Goal: Task Accomplishment & Management: Manage account settings

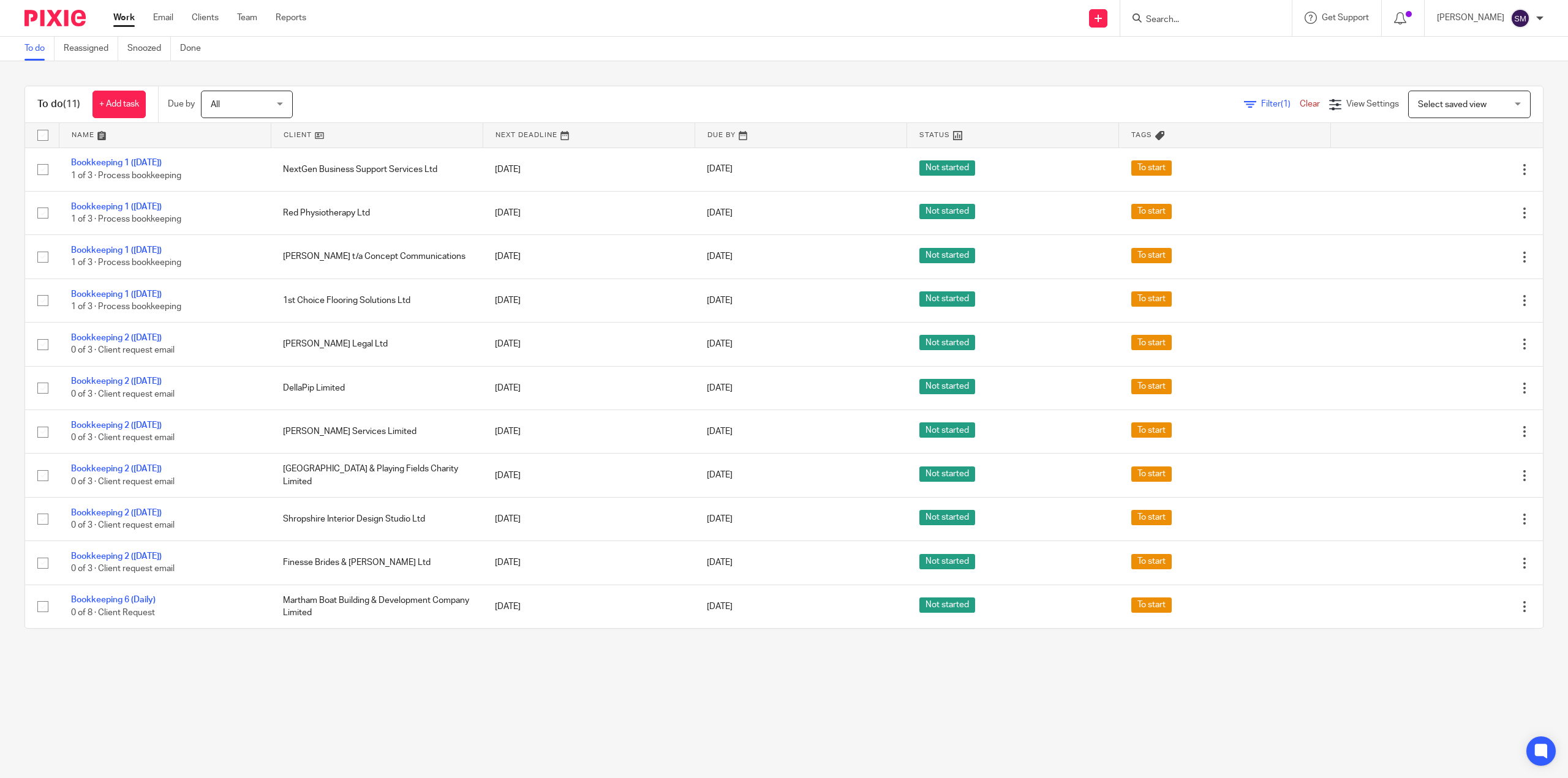
drag, startPoint x: 135, startPoint y: 210, endPoint x: 10, endPoint y: 194, distance: 126.0
click at [10, 194] on div "To do (11) + Add task Due by All All Today Tomorrow This week Next week This mo…" at bounding box center [784, 357] width 1568 height 592
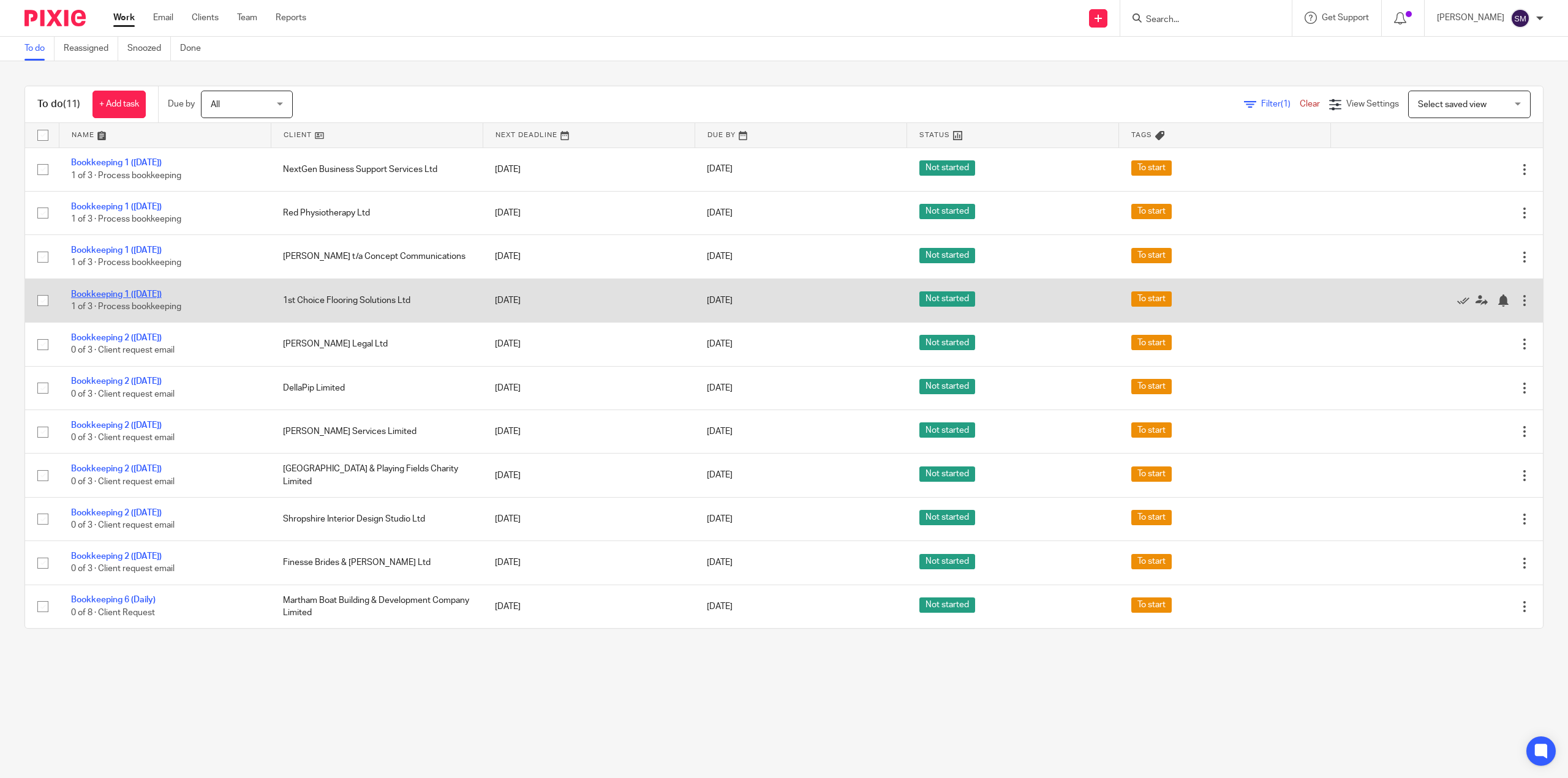
drag, startPoint x: 141, startPoint y: 289, endPoint x: 105, endPoint y: 290, distance: 36.0
drag, startPoint x: 105, startPoint y: 290, endPoint x: 98, endPoint y: 295, distance: 8.6
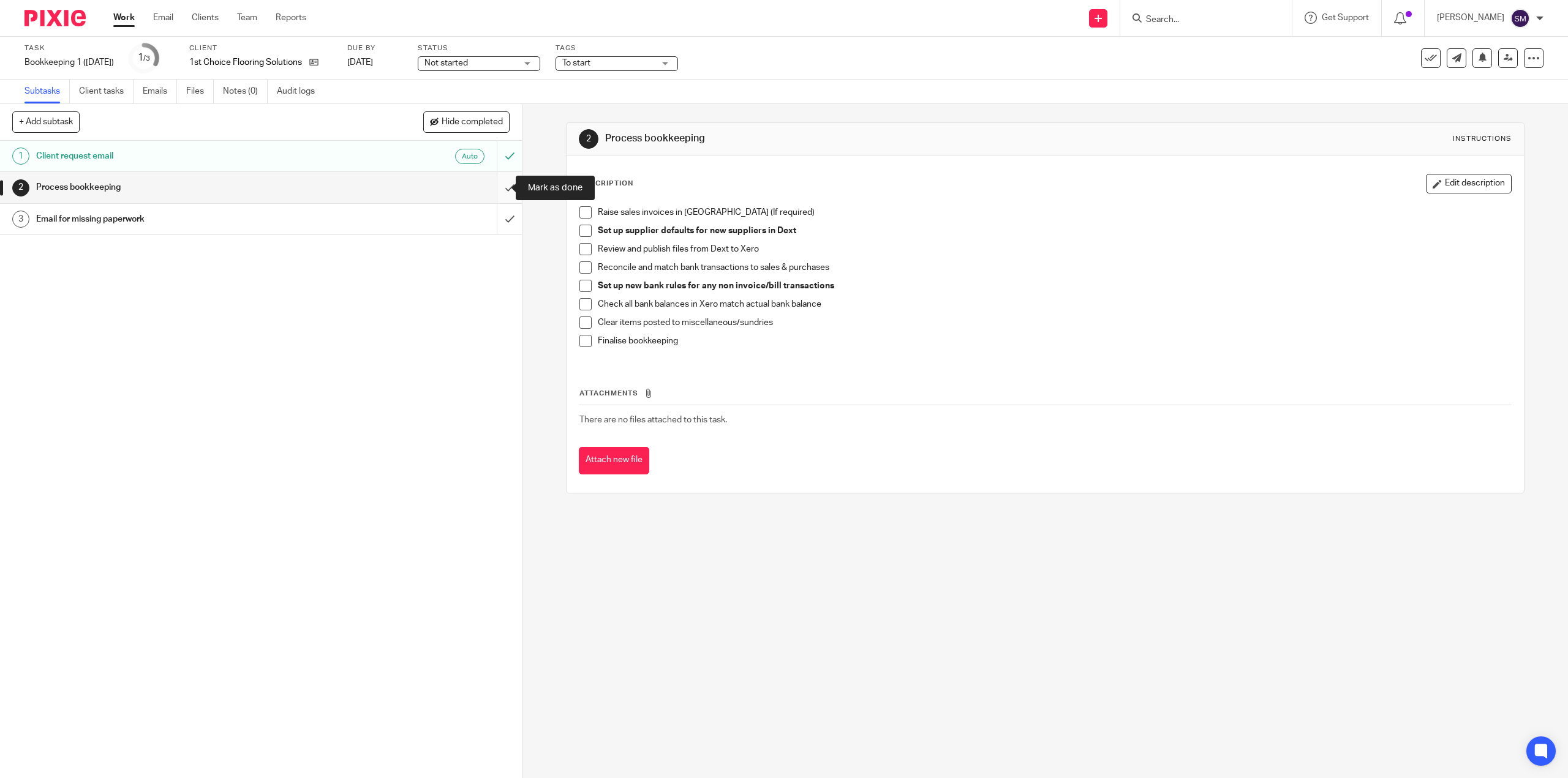
click at [506, 188] on input "submit" at bounding box center [261, 187] width 522 height 30
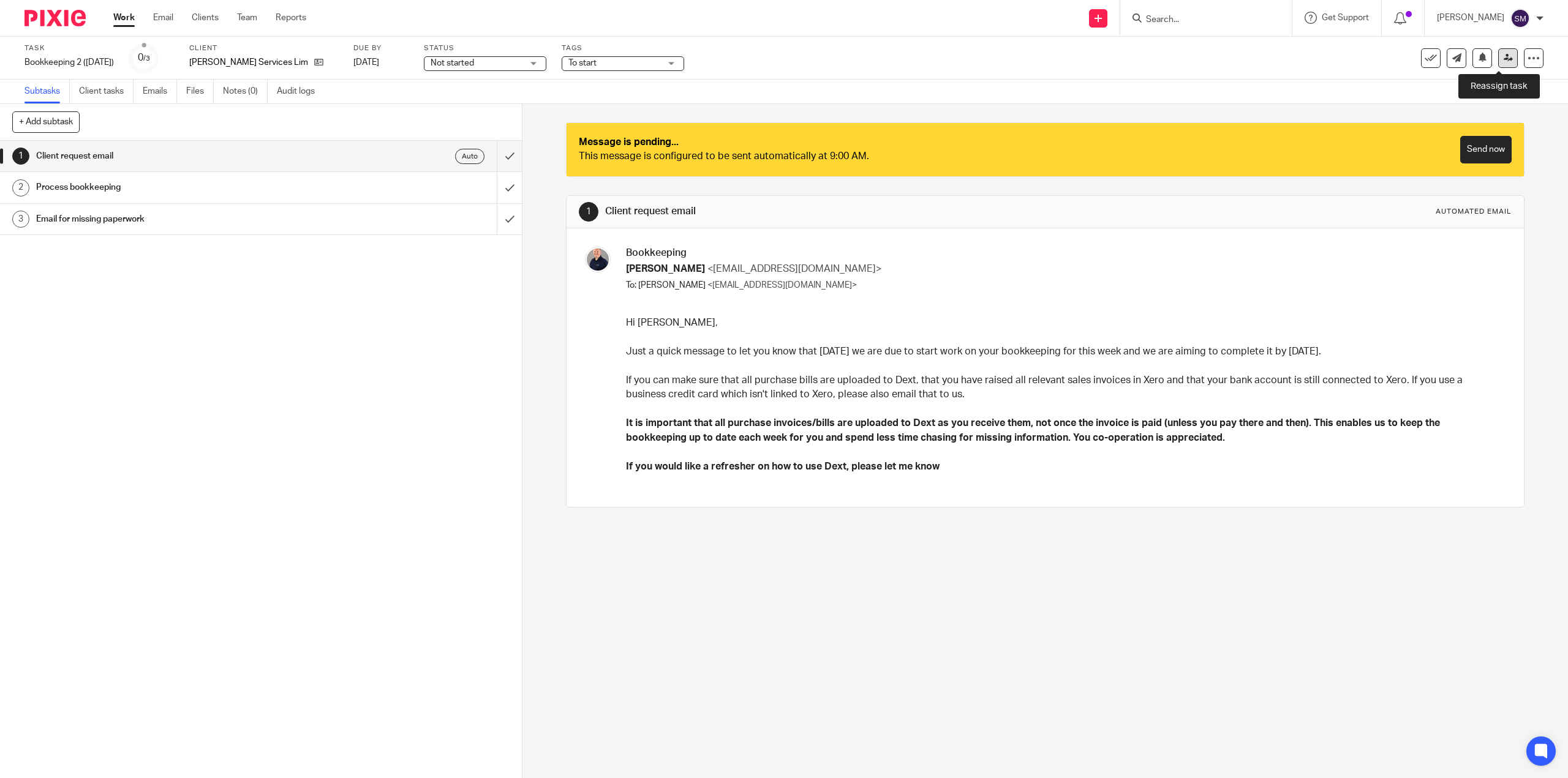
click at [1504, 58] on link at bounding box center [1508, 58] width 19 height 19
click at [1504, 55] on icon at bounding box center [1508, 58] width 9 height 9
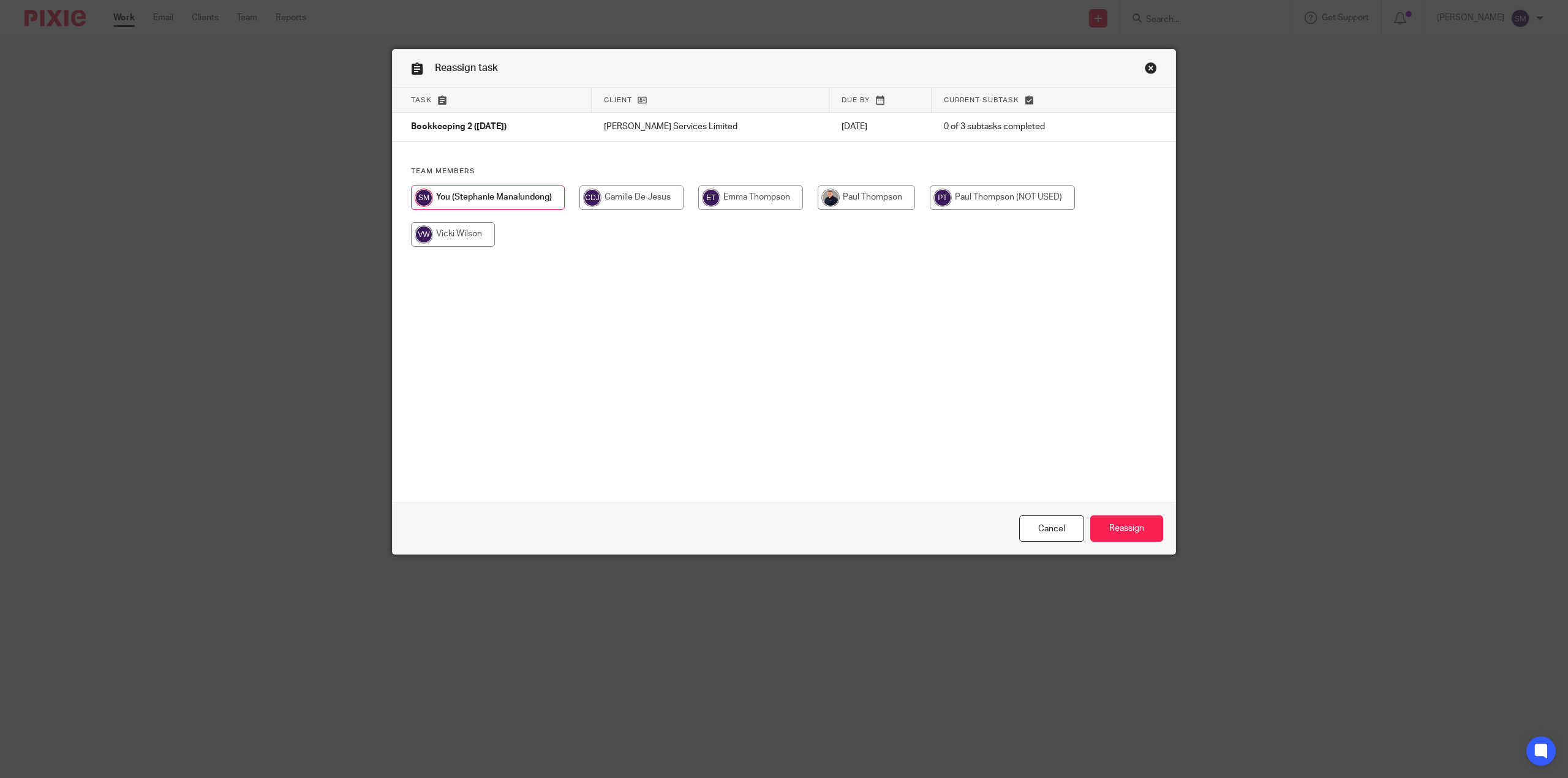
click at [863, 194] on input "radio" at bounding box center [866, 197] width 98 height 24
radio input "true"
click at [1123, 521] on input "Reassign" at bounding box center [1126, 529] width 73 height 26
click at [872, 198] on input "radio" at bounding box center [866, 197] width 98 height 24
radio input "true"
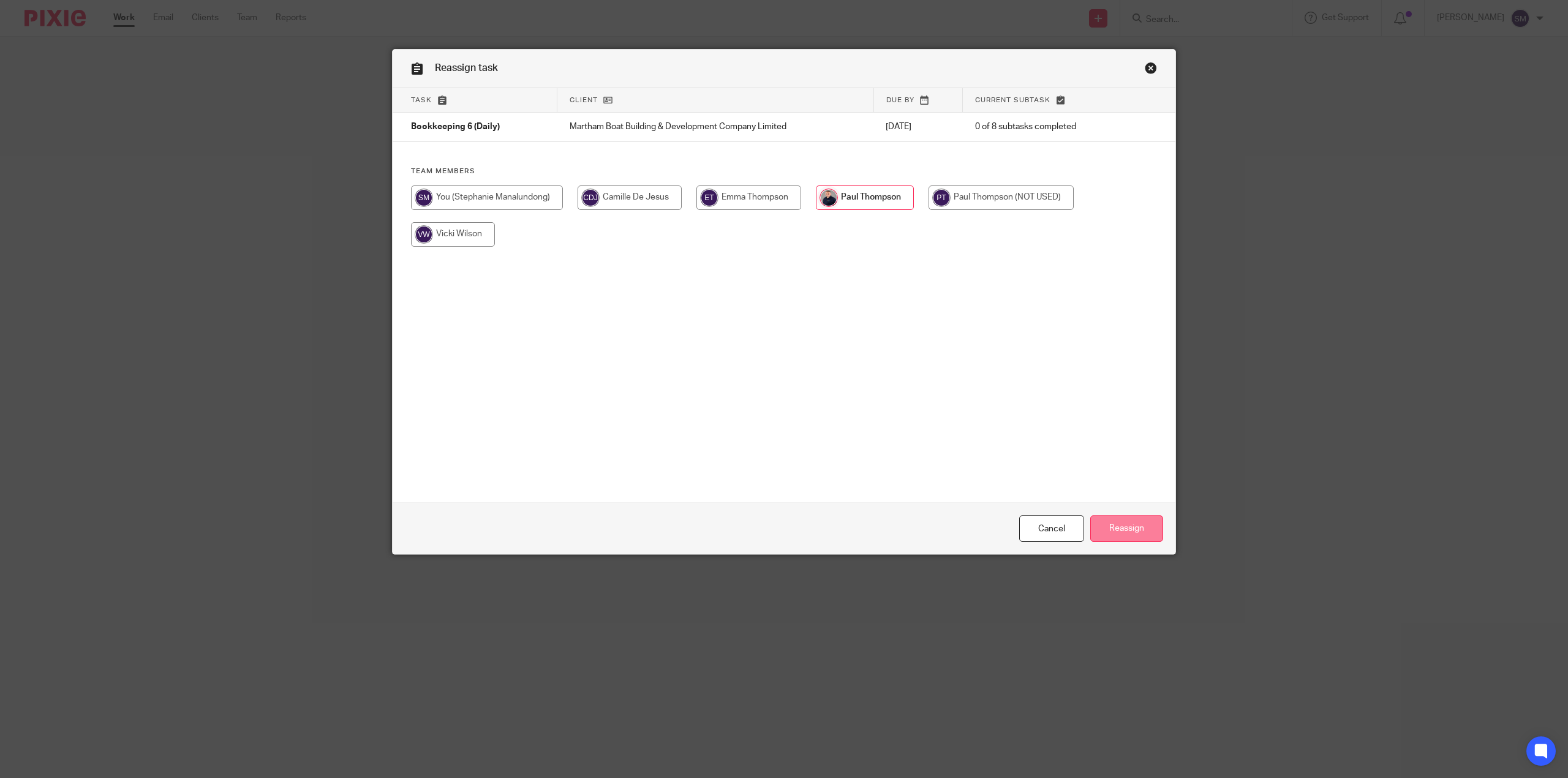
click at [1122, 528] on input "Reassign" at bounding box center [1126, 529] width 73 height 26
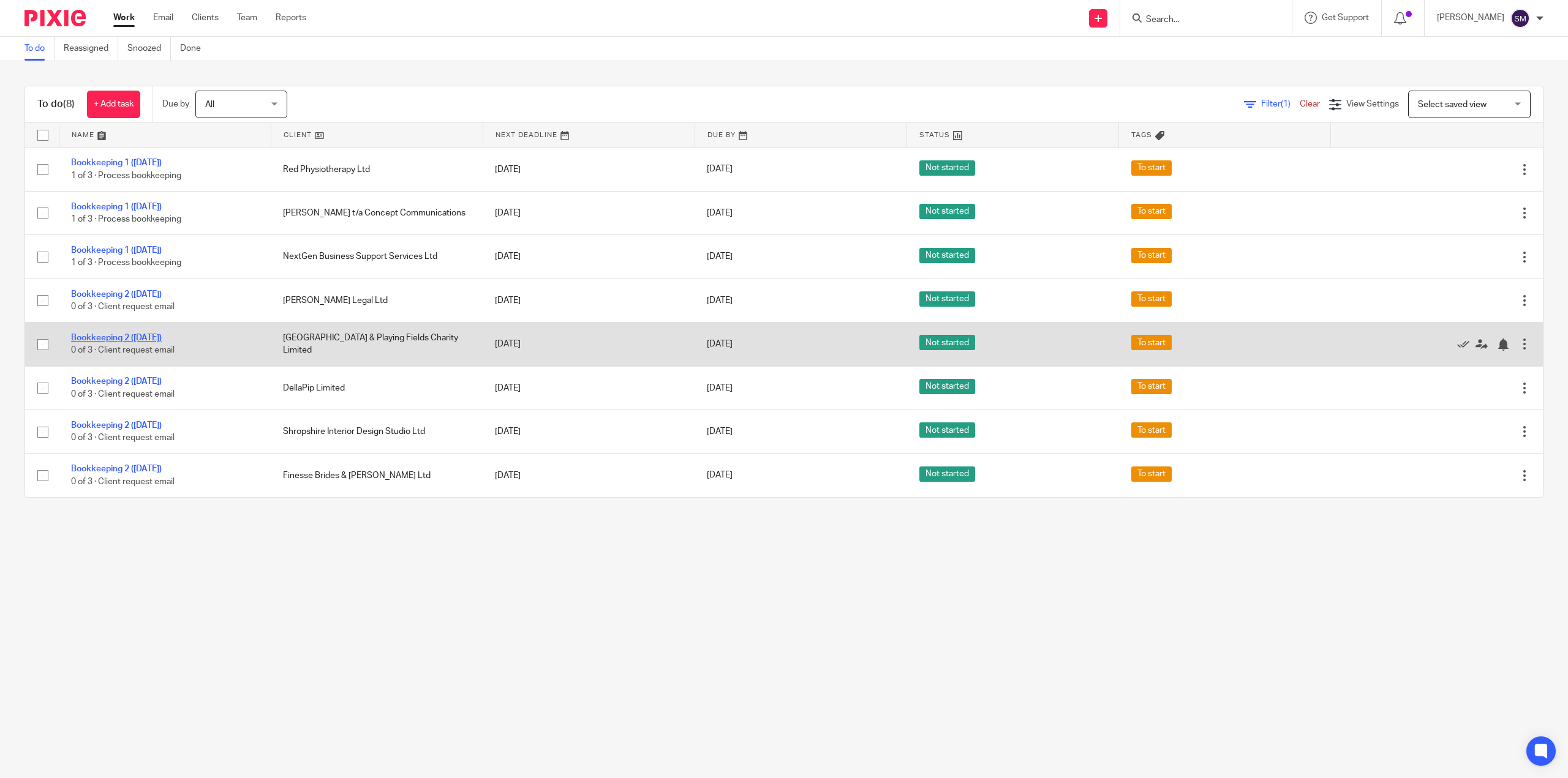
drag, startPoint x: 292, startPoint y: 335, endPoint x: 157, endPoint y: 338, distance: 135.0
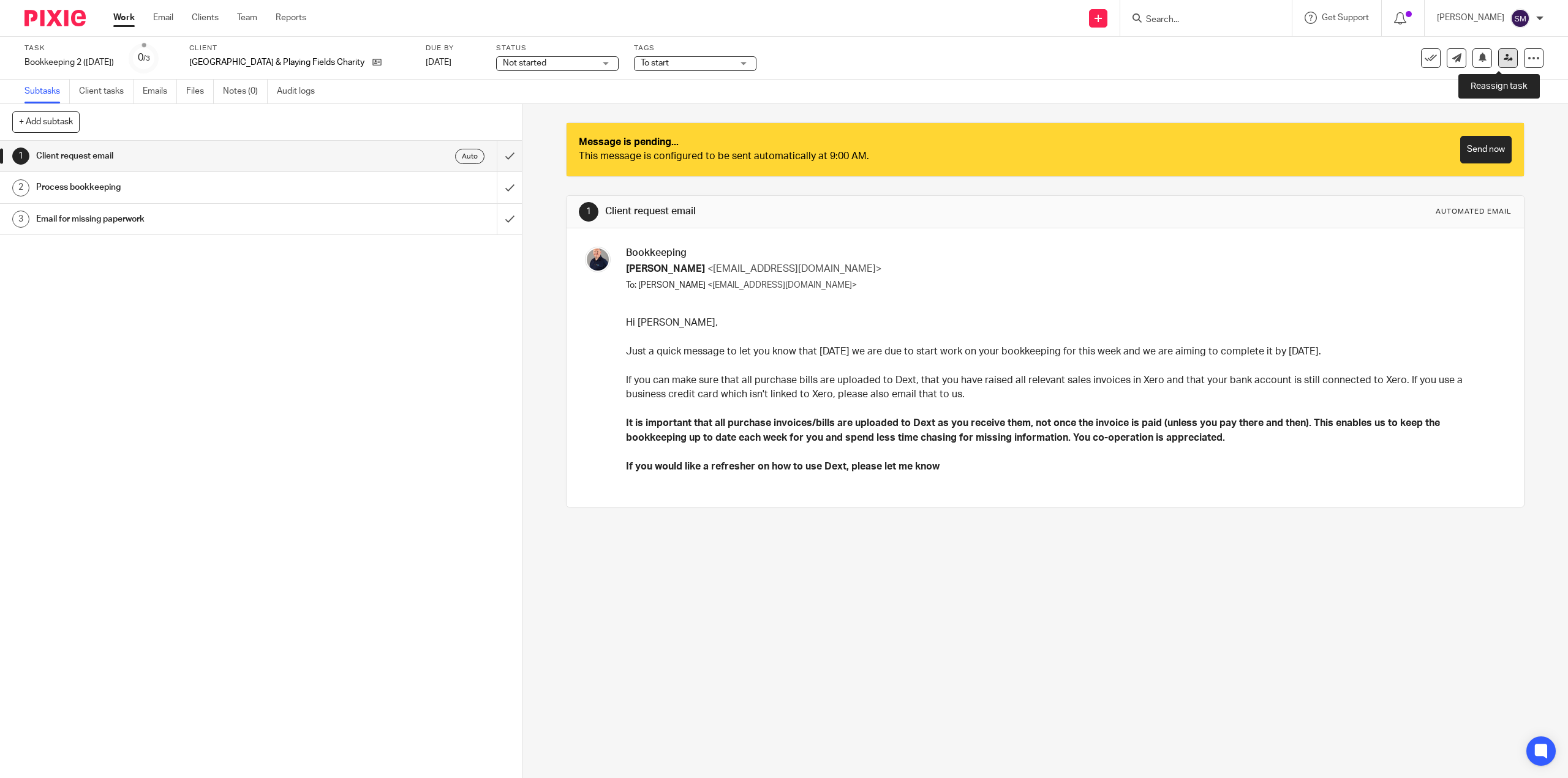
click at [1498, 64] on link at bounding box center [1508, 58] width 19 height 19
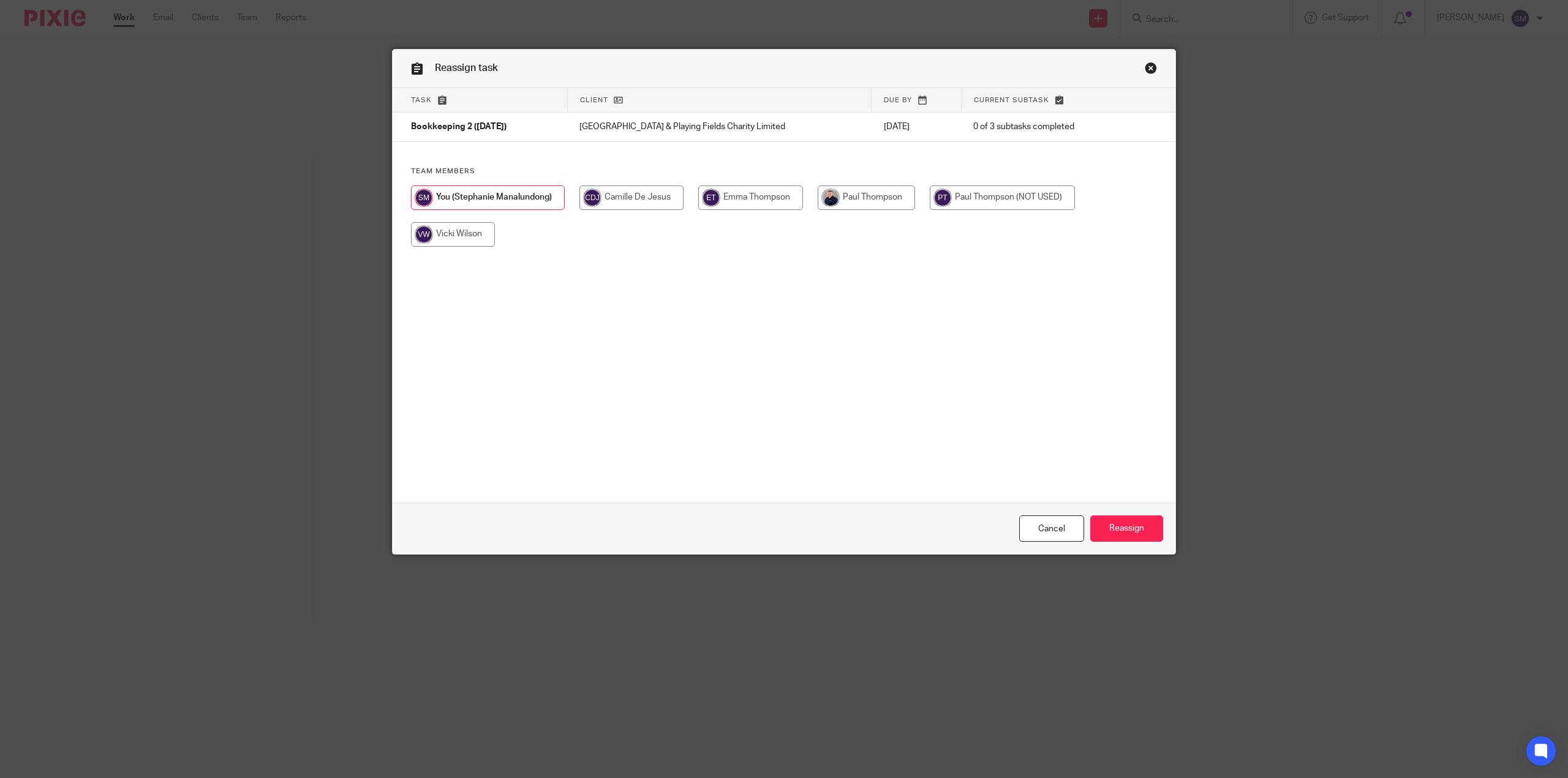
drag, startPoint x: 890, startPoint y: 198, endPoint x: 900, endPoint y: 202, distance: 10.8
click at [889, 198] on input "radio" at bounding box center [866, 197] width 98 height 24
radio input "true"
drag, startPoint x: 1137, startPoint y: 524, endPoint x: 1149, endPoint y: 529, distance: 13.0
click at [1137, 524] on input "Reassign" at bounding box center [1126, 529] width 73 height 26
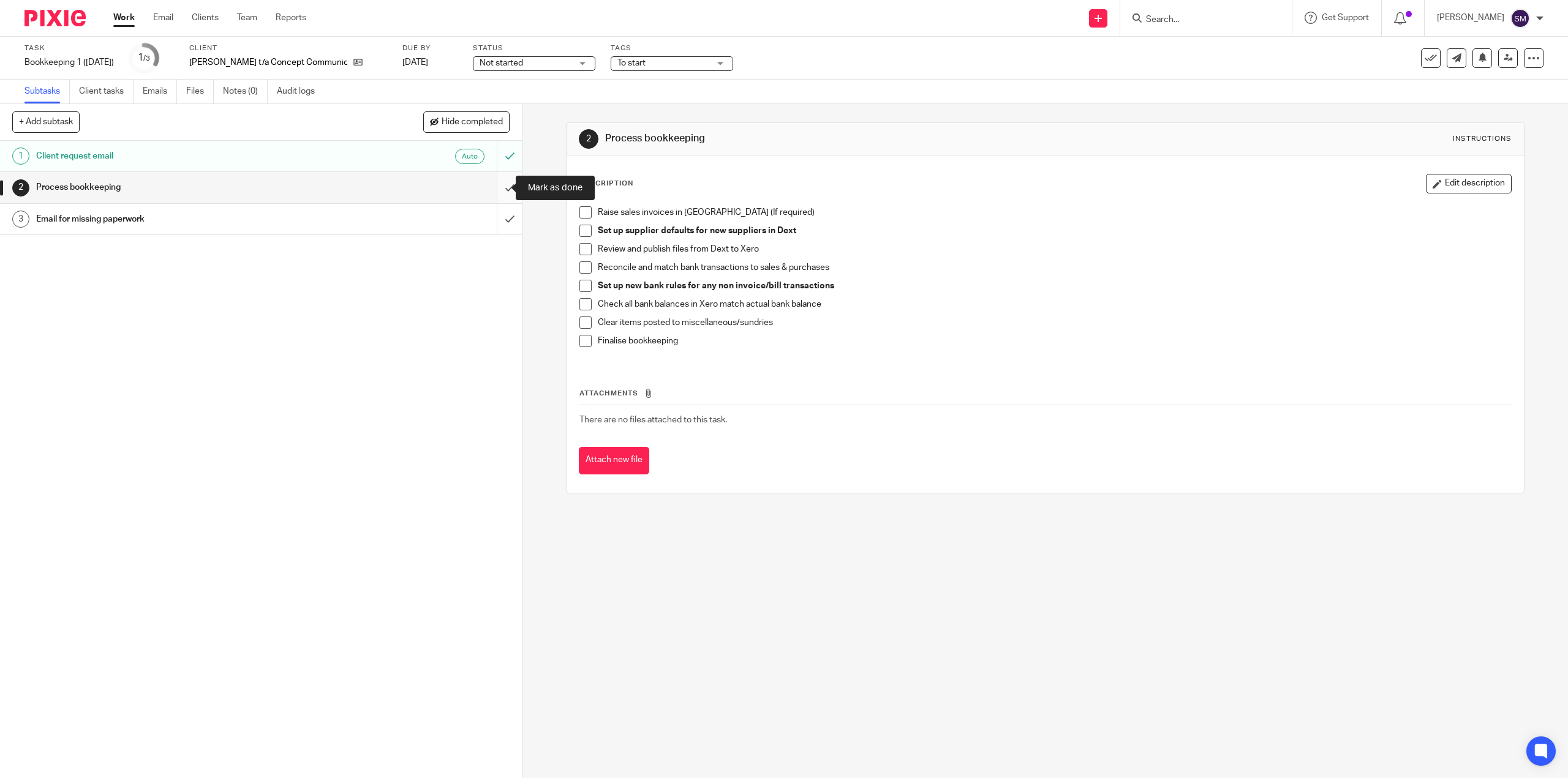
click at [497, 188] on input "submit" at bounding box center [261, 187] width 522 height 30
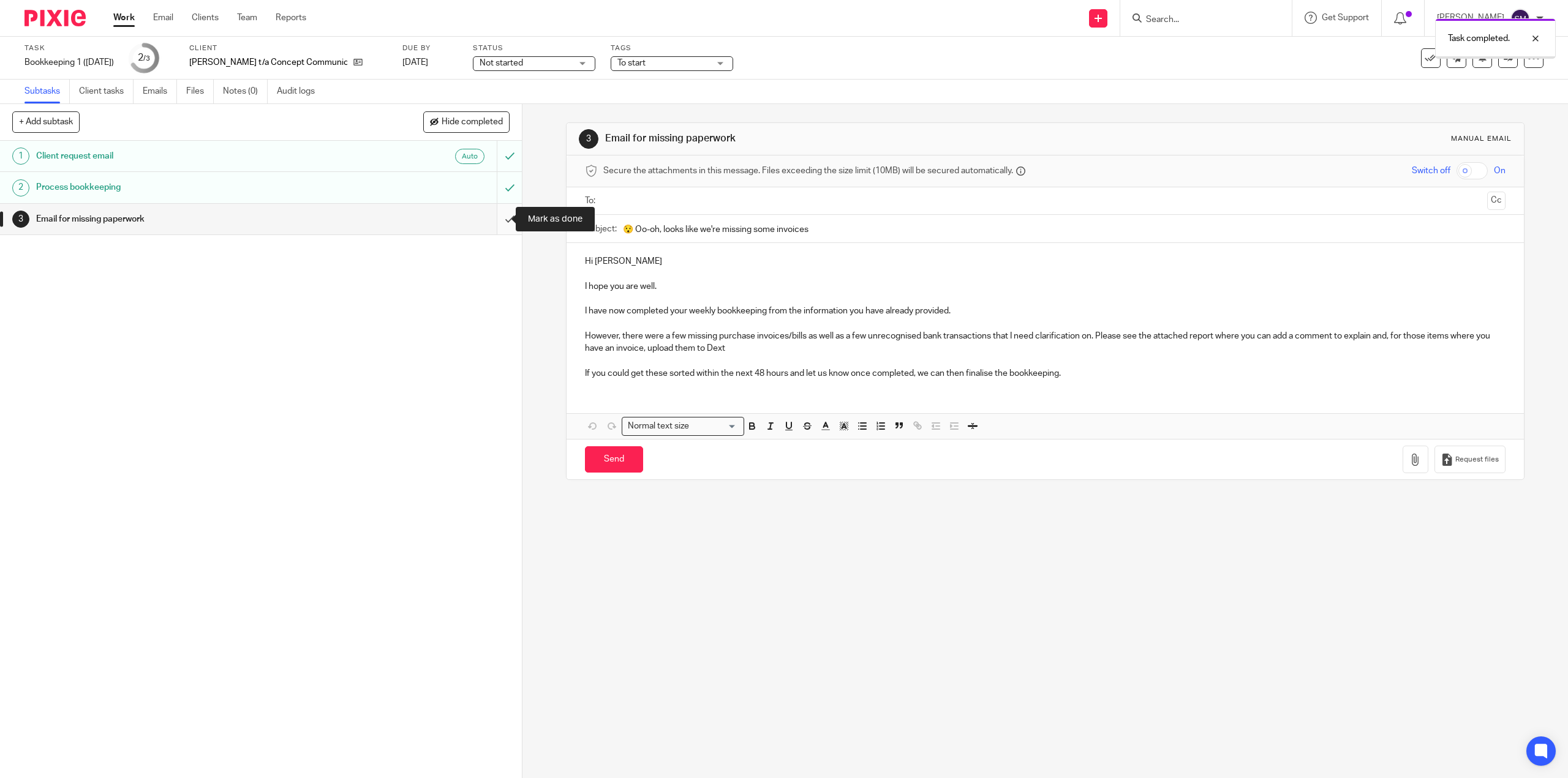
click at [496, 220] on input "submit" at bounding box center [261, 219] width 522 height 30
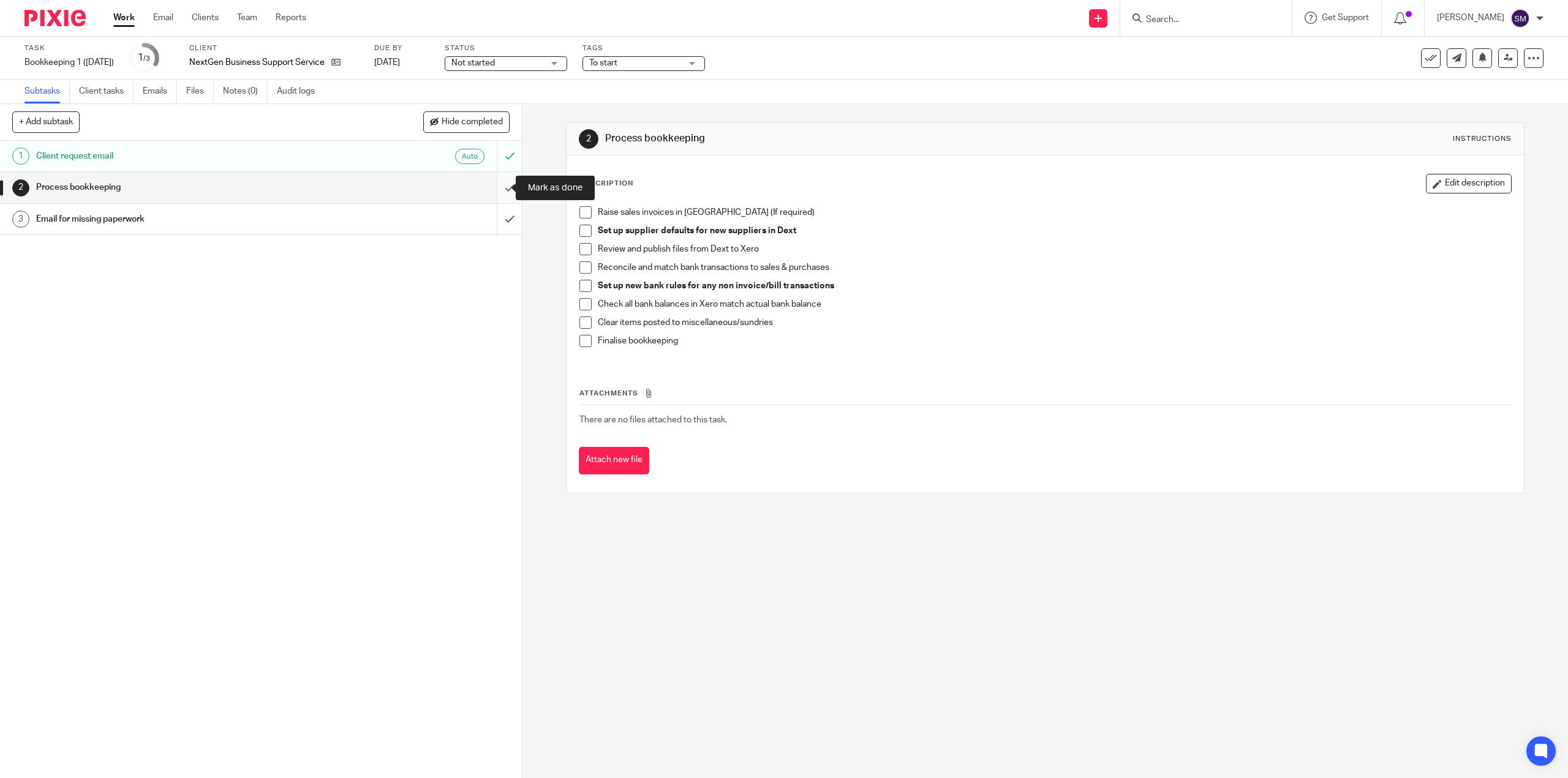
click at [493, 185] on input "submit" at bounding box center [261, 187] width 522 height 30
